Goal: Information Seeking & Learning: Learn about a topic

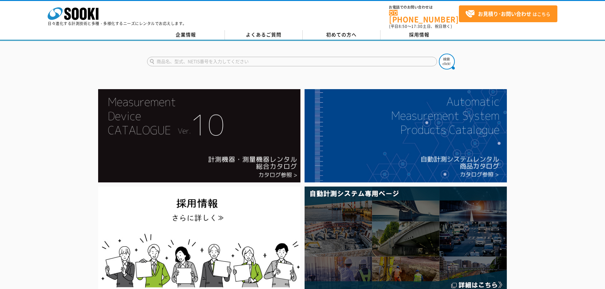
click at [177, 58] on input "text" at bounding box center [292, 62] width 290 height 10
type input "GX2100"
click at [439, 54] on button at bounding box center [447, 62] width 16 height 16
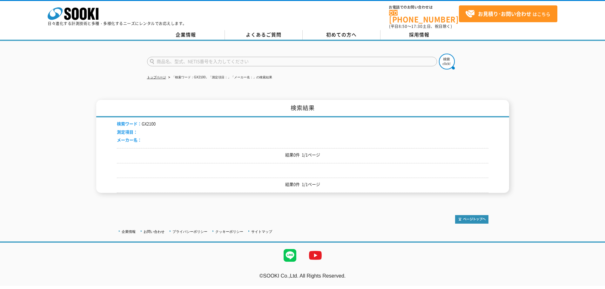
click at [191, 57] on input "text" at bounding box center [292, 62] width 290 height 10
type input "GX2100A"
click at [439, 54] on button at bounding box center [447, 62] width 16 height 16
click at [227, 57] on input "text" at bounding box center [292, 62] width 290 height 10
type input "ガス検知器"
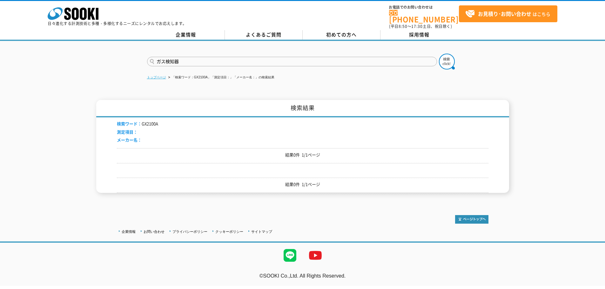
click at [161, 76] on link "トップページ" at bounding box center [156, 77] width 19 height 3
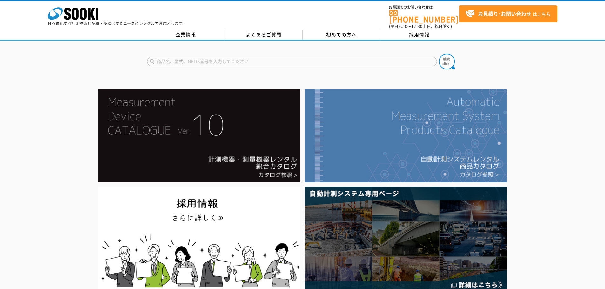
click at [420, 120] on img at bounding box center [406, 135] width 202 height 93
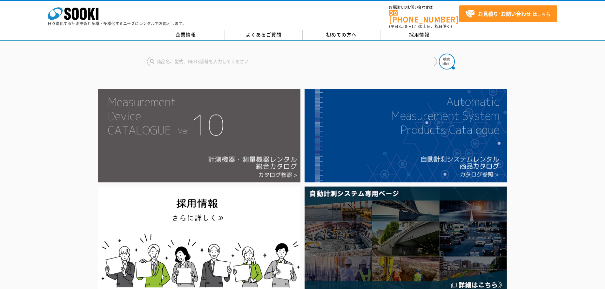
click at [207, 162] on img at bounding box center [199, 135] width 202 height 93
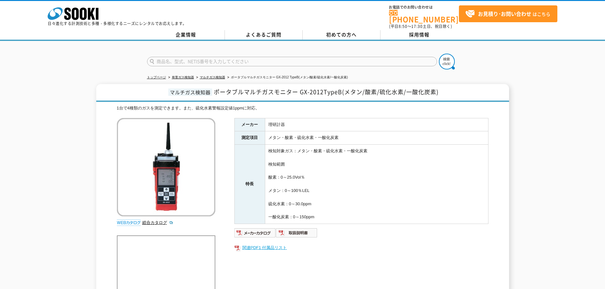
click at [273, 244] on link "関連PDF1 付属品リスト" at bounding box center [361, 248] width 254 height 8
